Goal: Information Seeking & Learning: Compare options

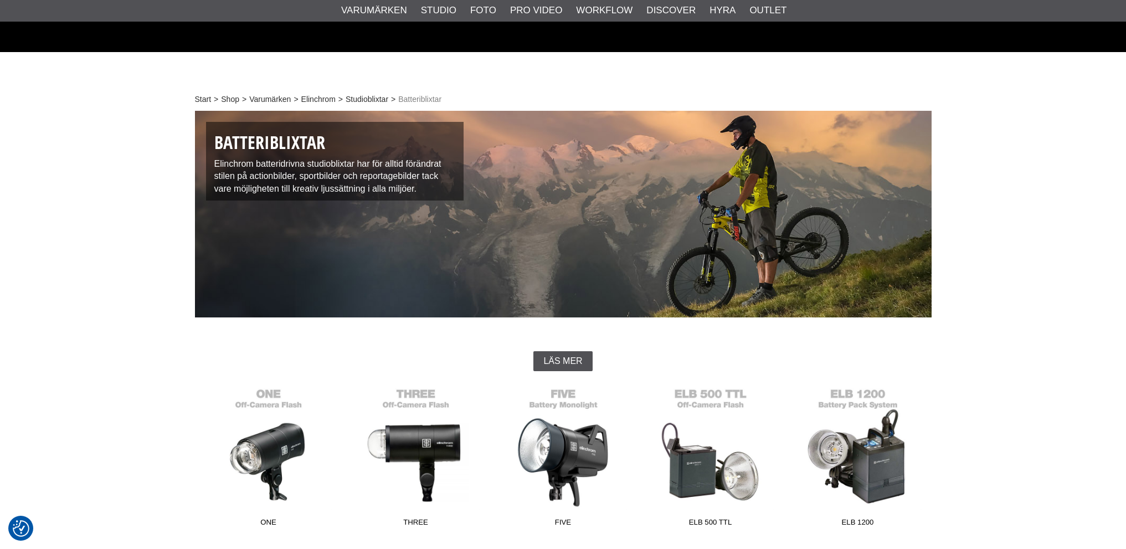
checkbox input "true"
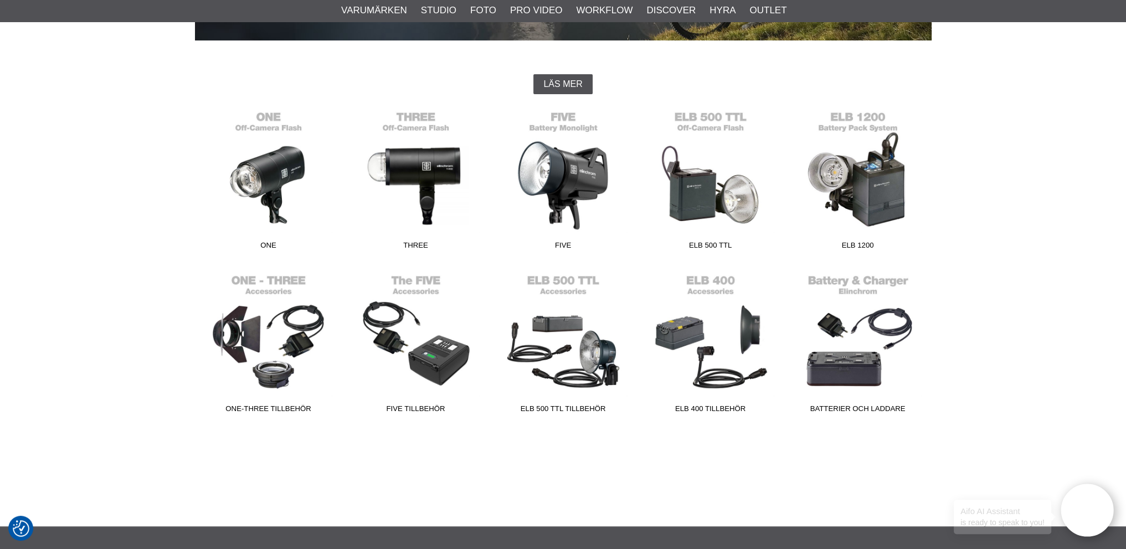
scroll to position [276, 0]
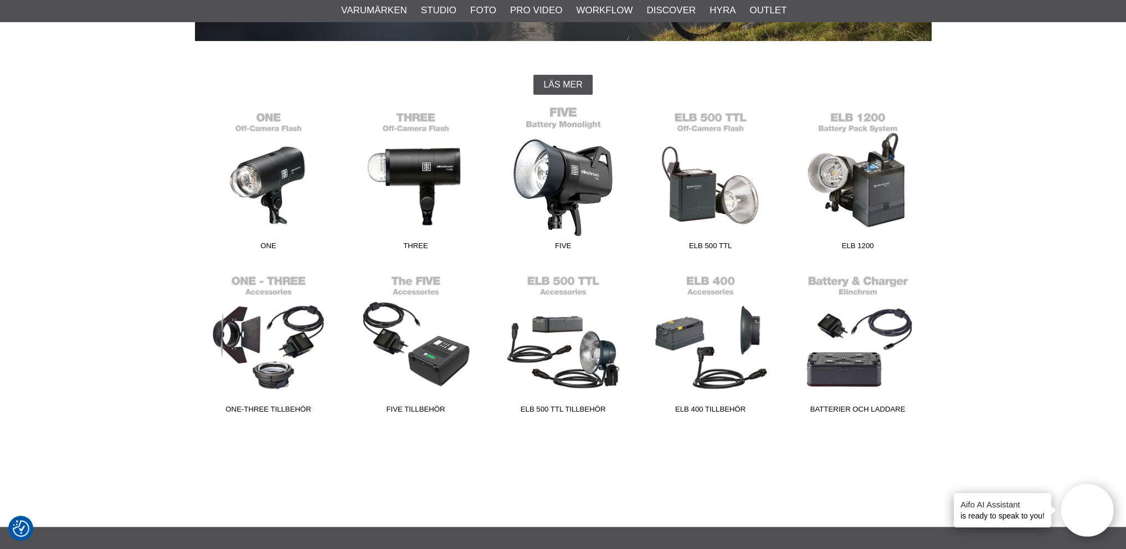
click at [559, 177] on link "FIVE" at bounding box center [563, 181] width 147 height 150
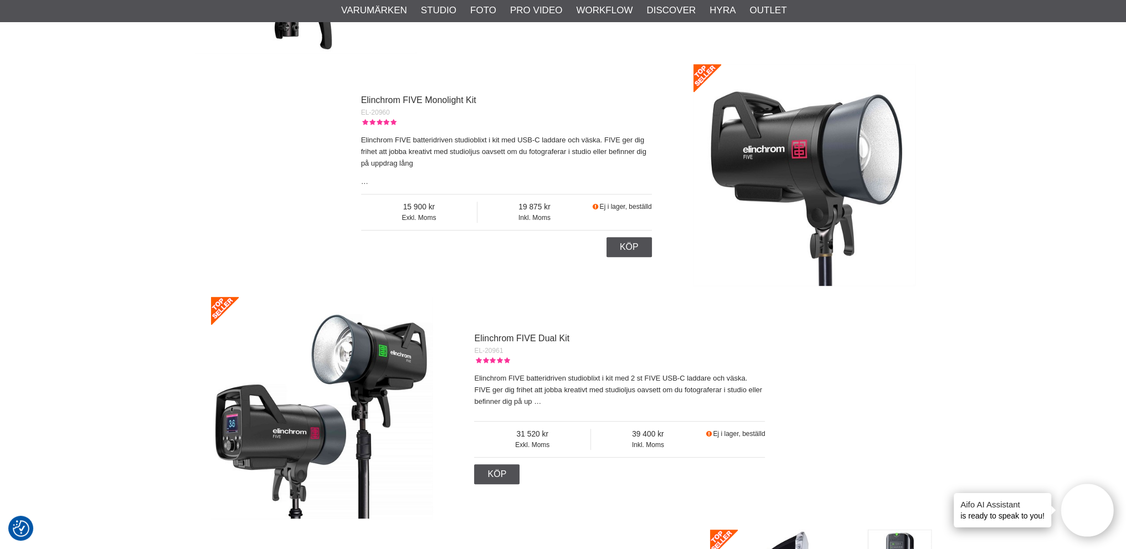
scroll to position [660, 0]
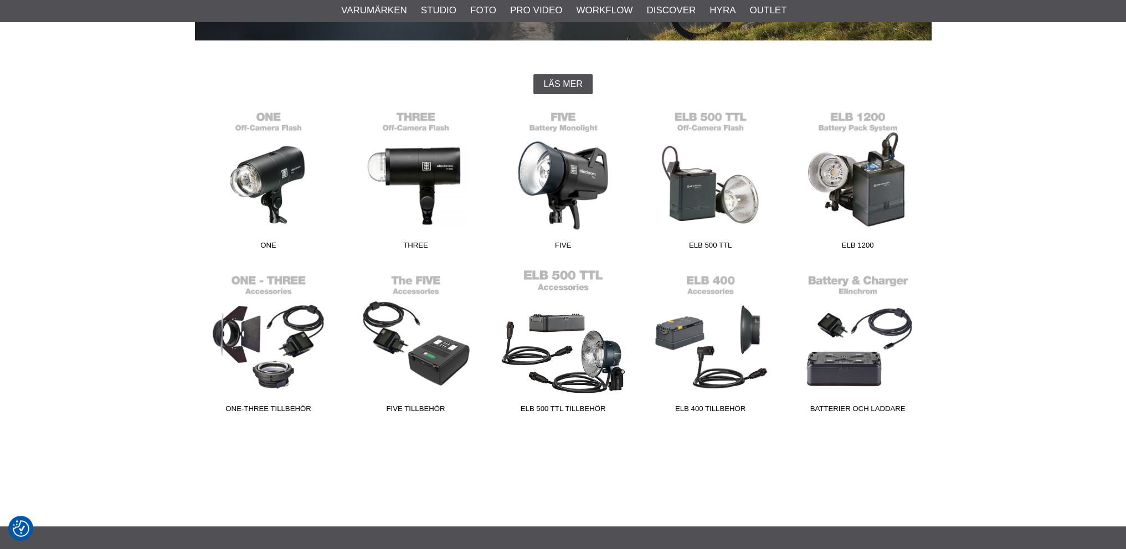
scroll to position [276, 0]
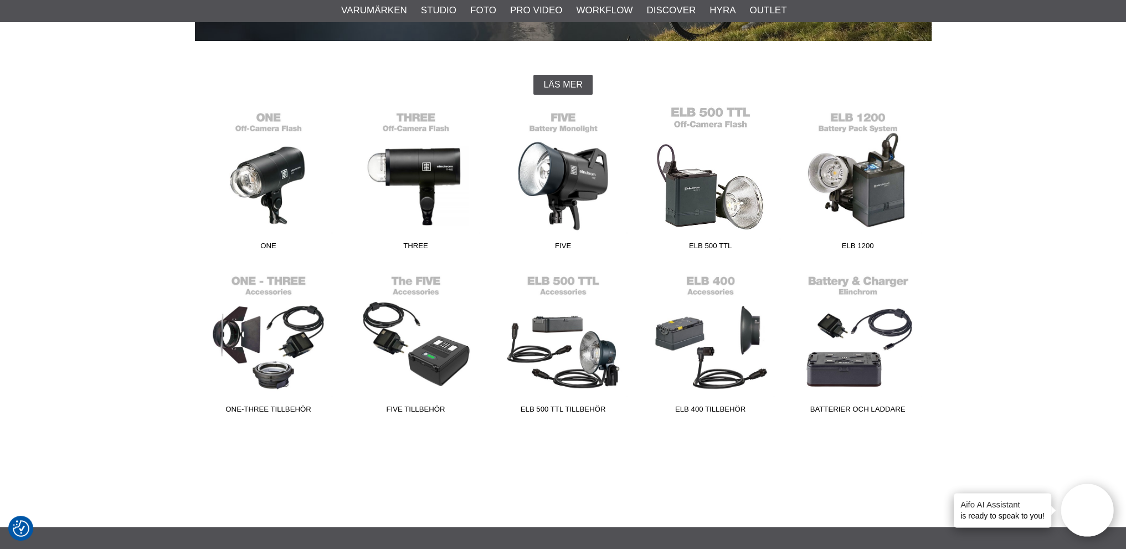
click at [699, 190] on link "ELB 500 TTL" at bounding box center [710, 181] width 147 height 150
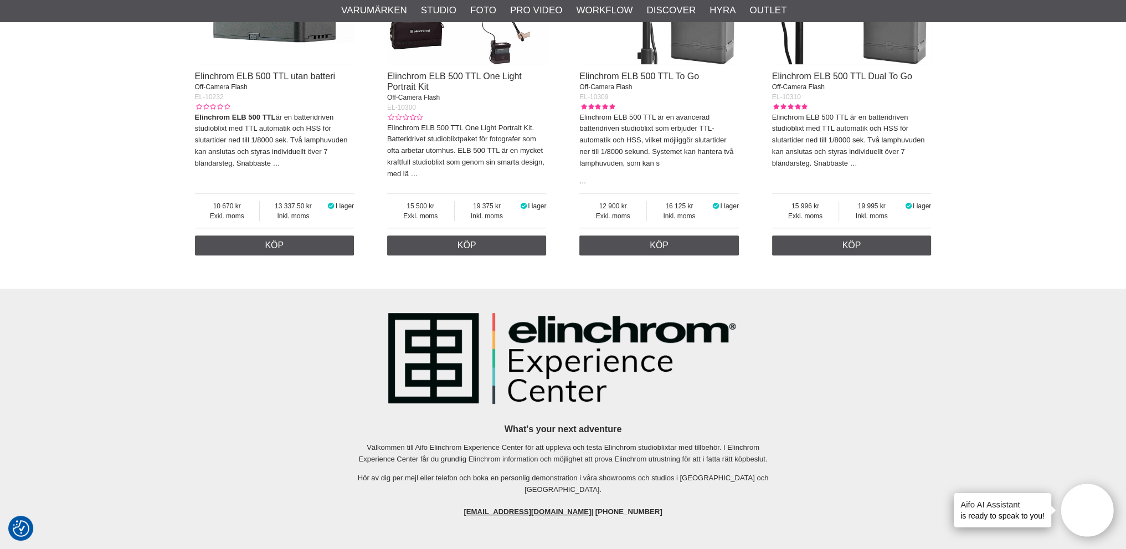
scroll to position [541, 0]
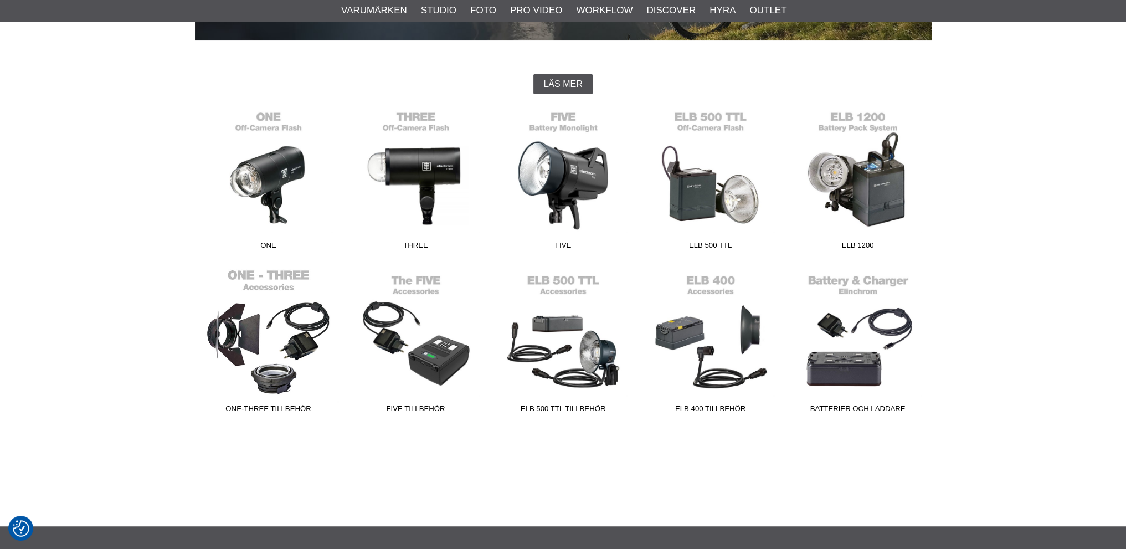
scroll to position [278, 0]
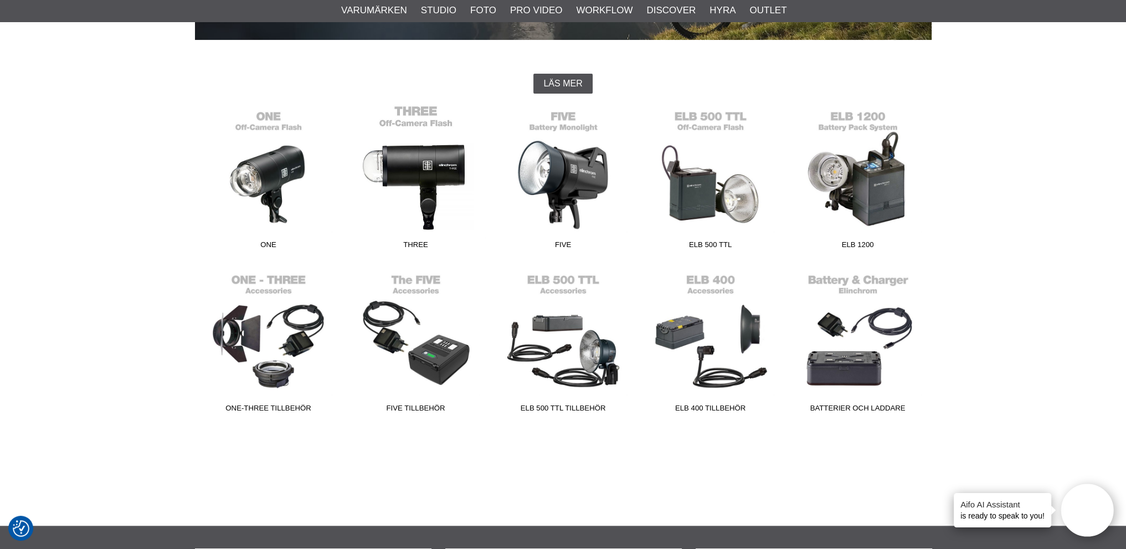
click at [401, 163] on link "THREE" at bounding box center [415, 180] width 147 height 150
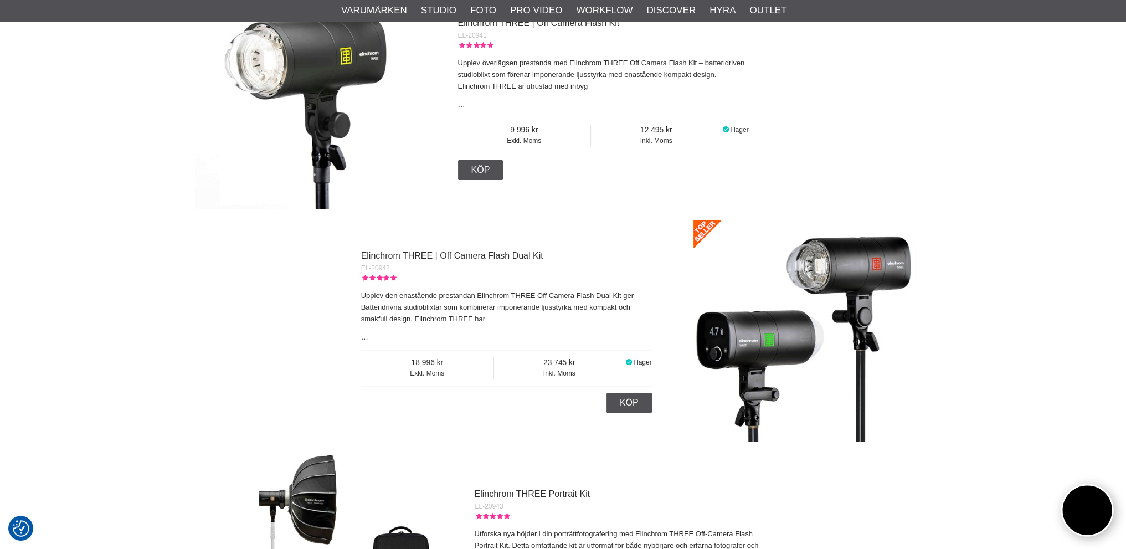
scroll to position [442, 0]
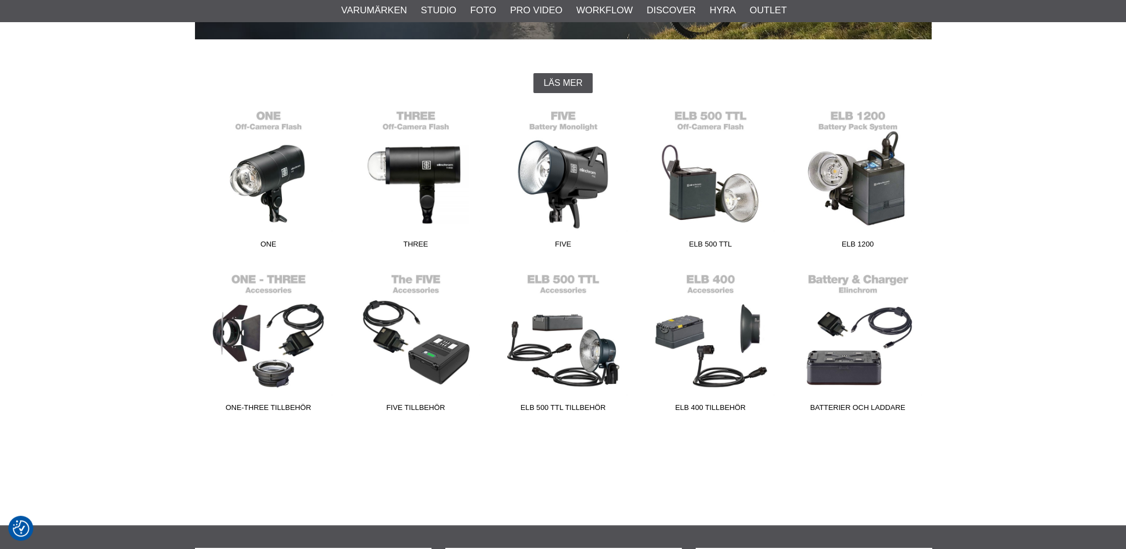
scroll to position [278, 0]
